Goal: Task Accomplishment & Management: Use online tool/utility

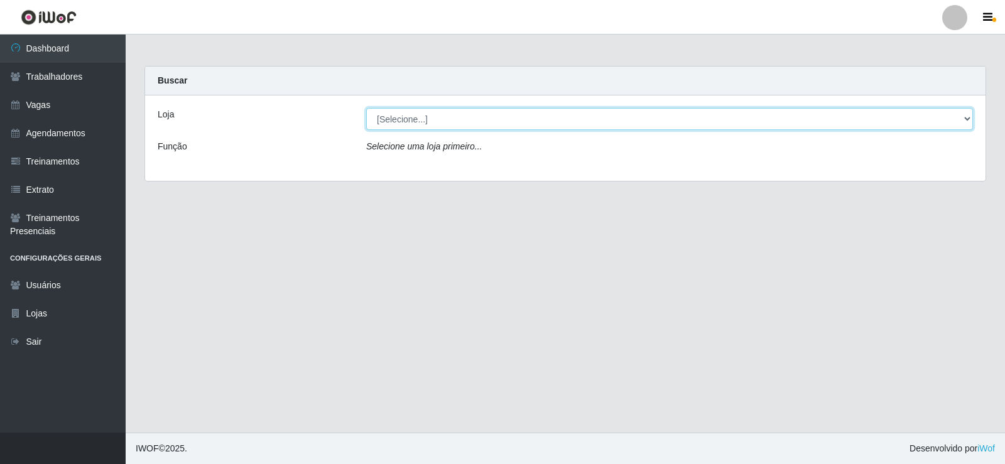
click at [951, 121] on select "[Selecione...] Necão Restaurante" at bounding box center [669, 119] width 607 height 22
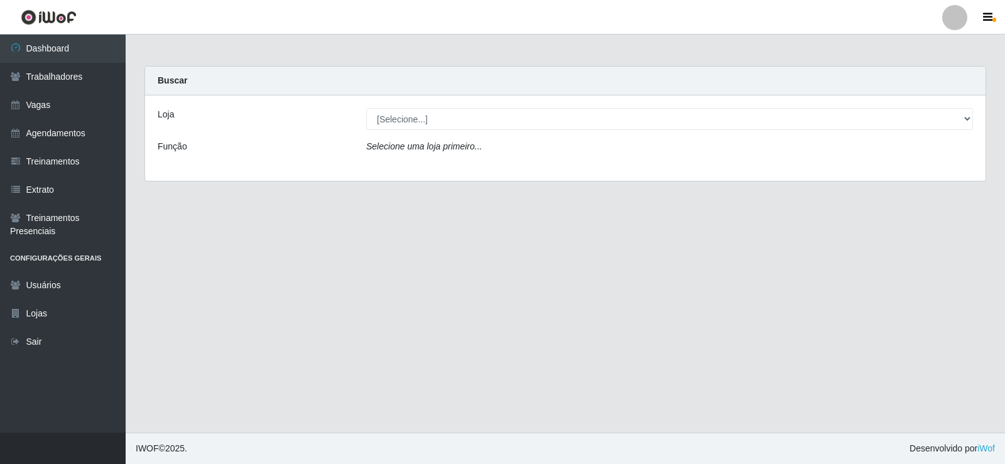
click at [357, 156] on div "Selecione uma loja primeiro..." at bounding box center [669, 149] width 625 height 18
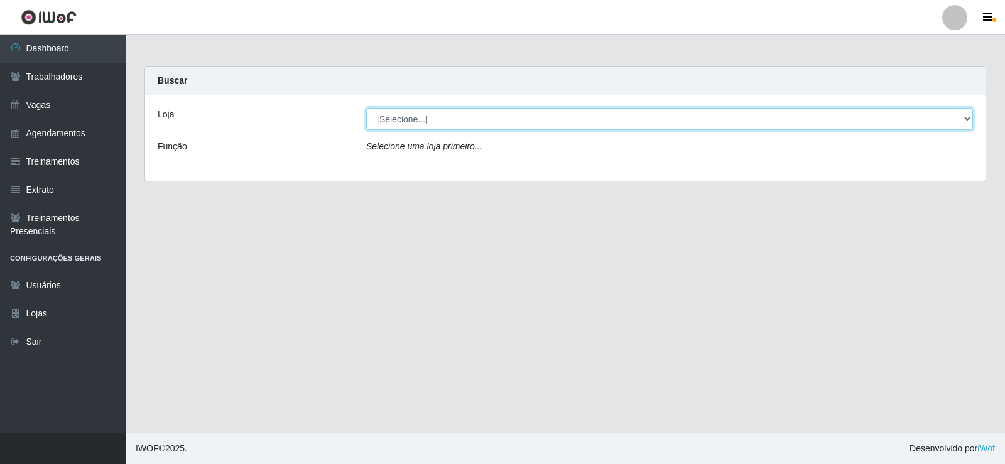
click at [948, 122] on select "[Selecione...] Necão Restaurante" at bounding box center [669, 119] width 607 height 22
select select "334"
click at [366, 108] on select "[Selecione...] Necão Restaurante" at bounding box center [669, 119] width 607 height 22
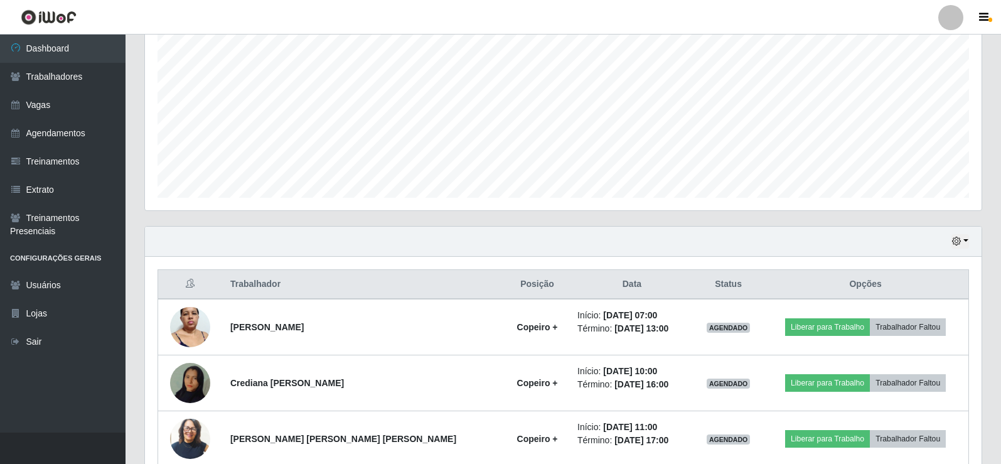
scroll to position [377, 0]
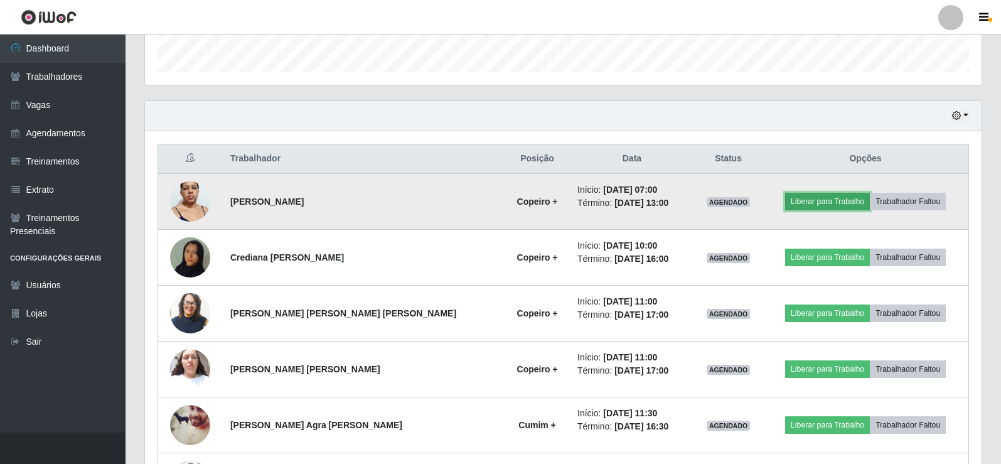
click at [833, 201] on button "Liberar para Trabalho" at bounding box center [827, 202] width 85 height 18
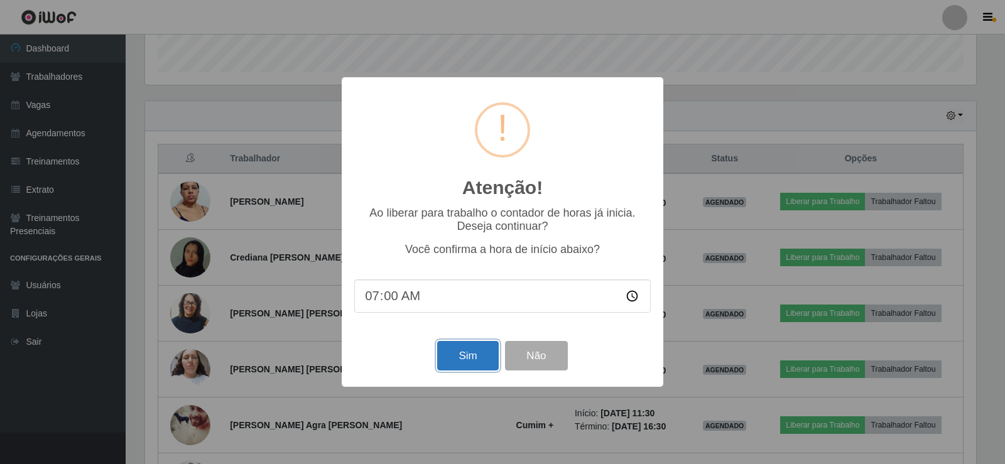
click at [491, 360] on button "Sim" at bounding box center [467, 356] width 61 height 30
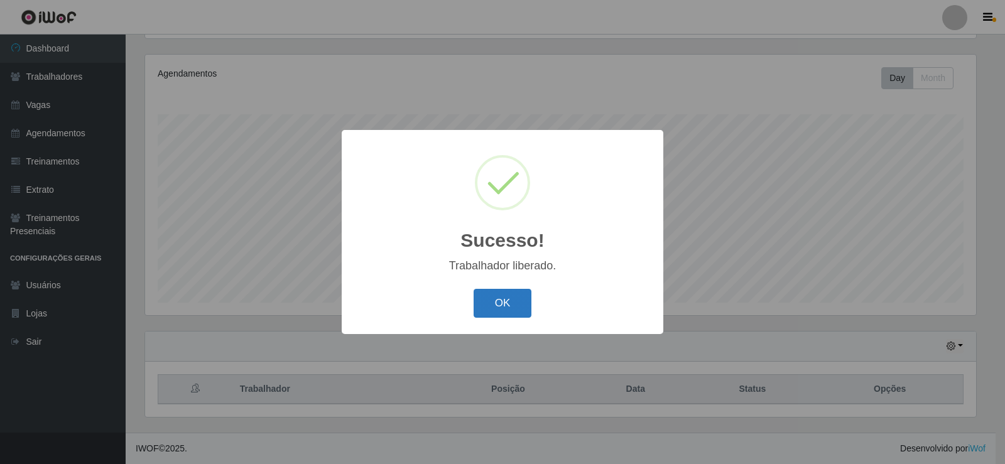
click at [503, 311] on button "OK" at bounding box center [502, 304] width 58 height 30
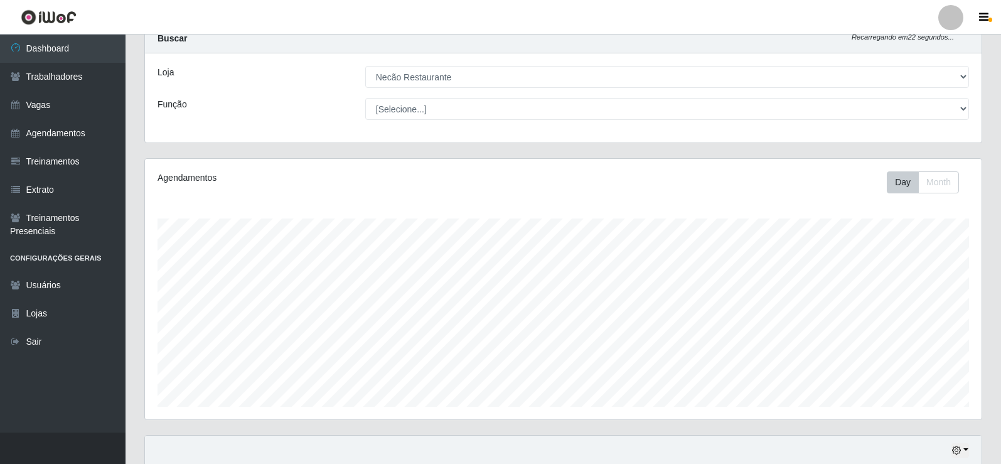
scroll to position [0, 0]
